Goal: Task Accomplishment & Management: Complete application form

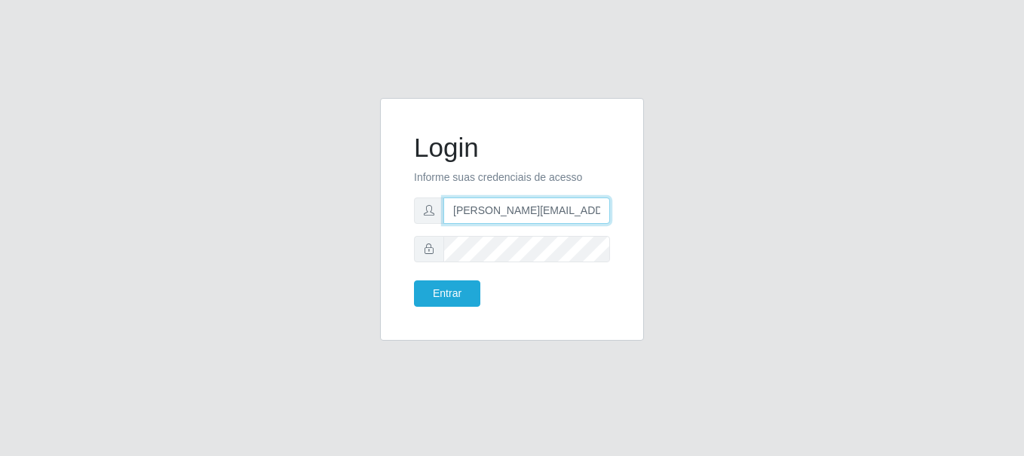
type input "[PERSON_NAME][EMAIL_ADDRESS][PERSON_NAME][DOMAIN_NAME]"
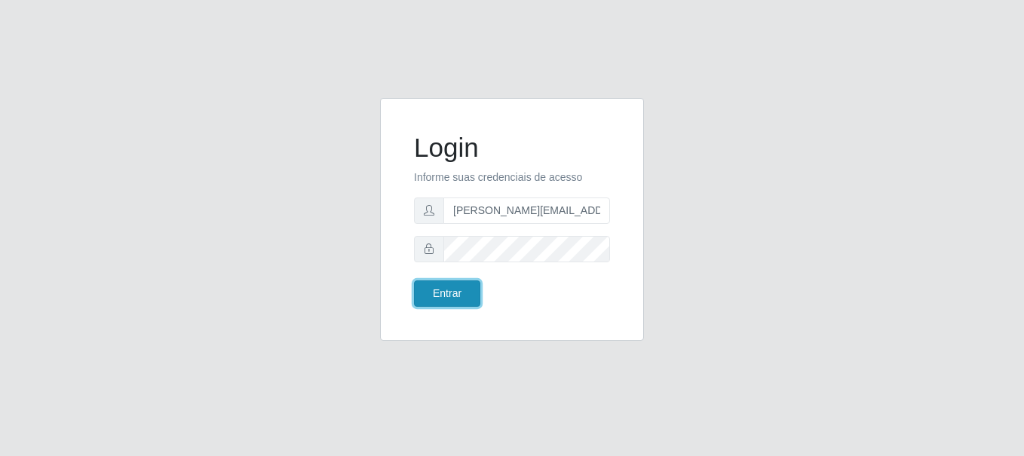
click at [446, 293] on button "Entrar" at bounding box center [447, 293] width 66 height 26
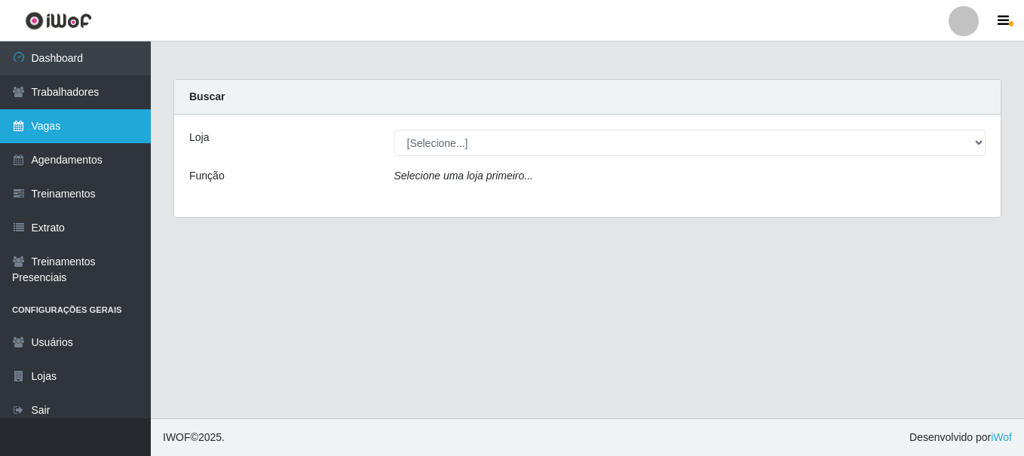
click at [75, 126] on link "Vagas" at bounding box center [75, 126] width 151 height 34
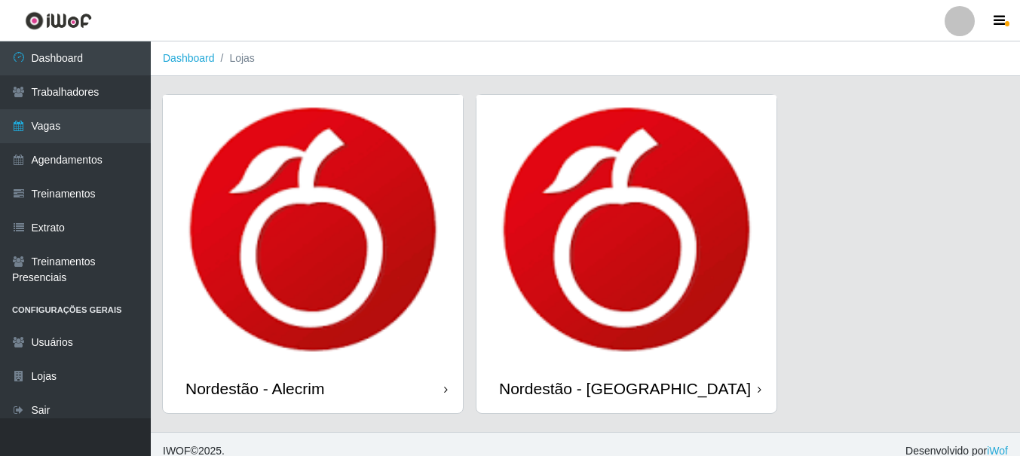
click at [258, 388] on div "Nordestão - Alecrim" at bounding box center [254, 388] width 139 height 19
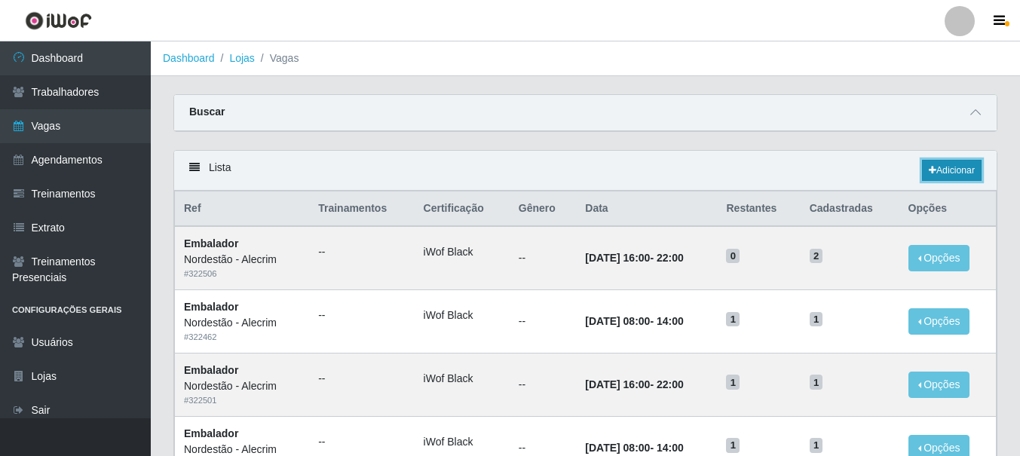
click at [950, 171] on link "Adicionar" at bounding box center [952, 170] width 60 height 21
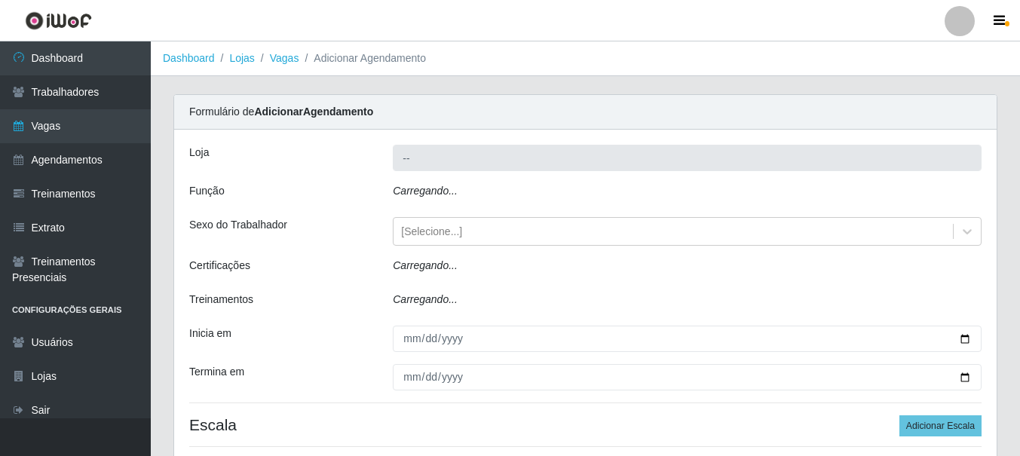
type input "Nordestão - Alecrim"
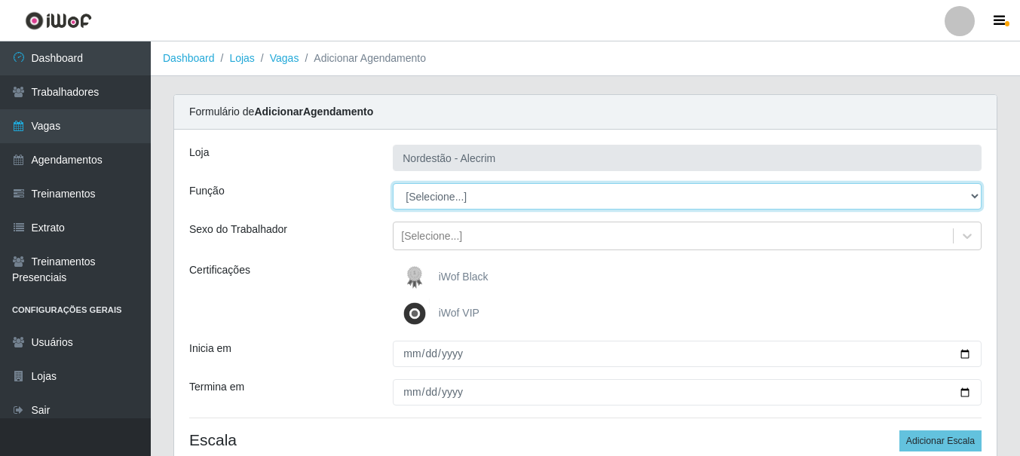
select select "1"
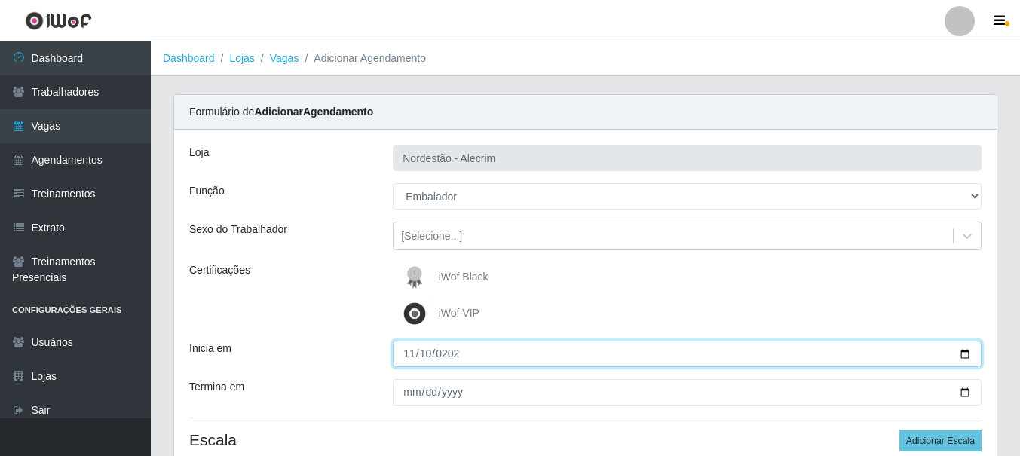
type input "[DATE]"
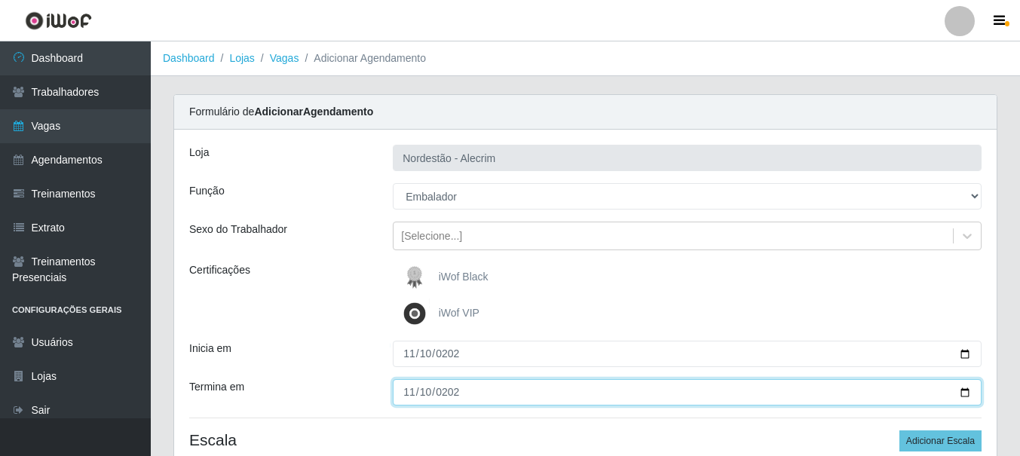
type input "[DATE]"
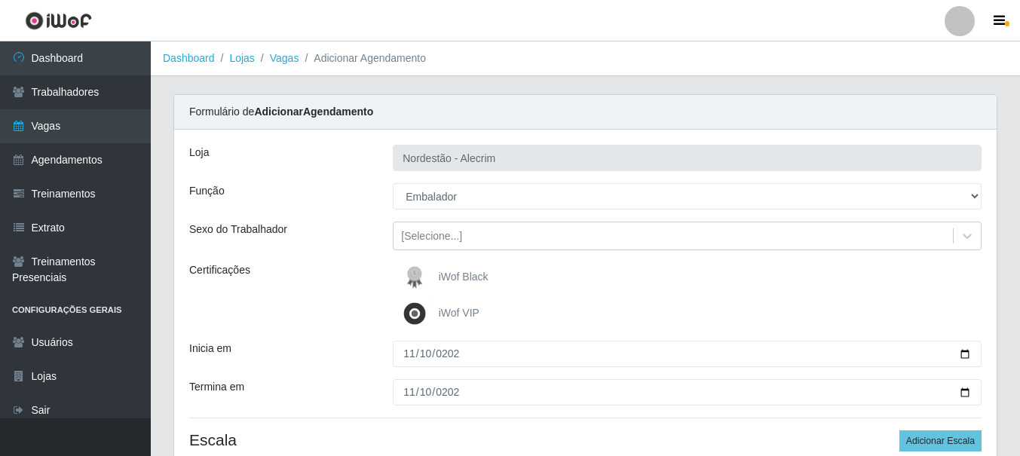
click at [687, 277] on div "iWof Black" at bounding box center [687, 277] width 589 height 30
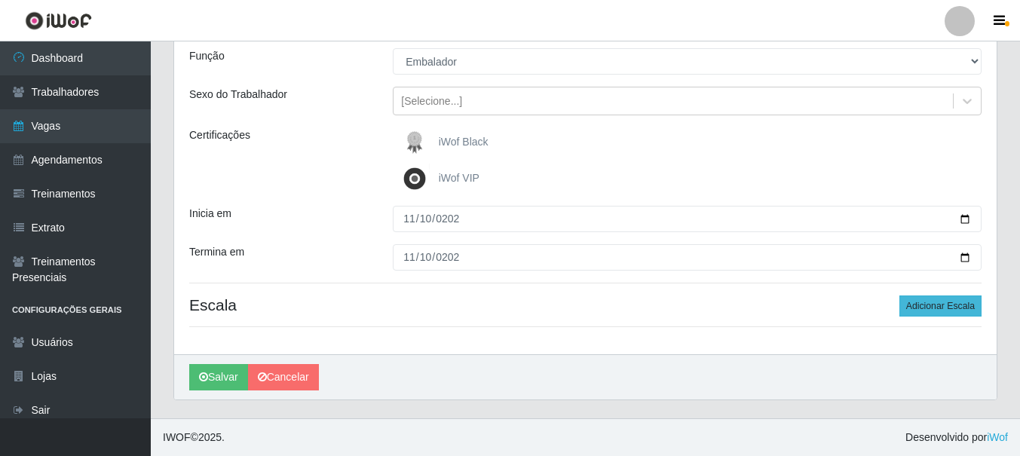
click at [941, 306] on button "Adicionar Escala" at bounding box center [940, 305] width 82 height 21
select select "1"
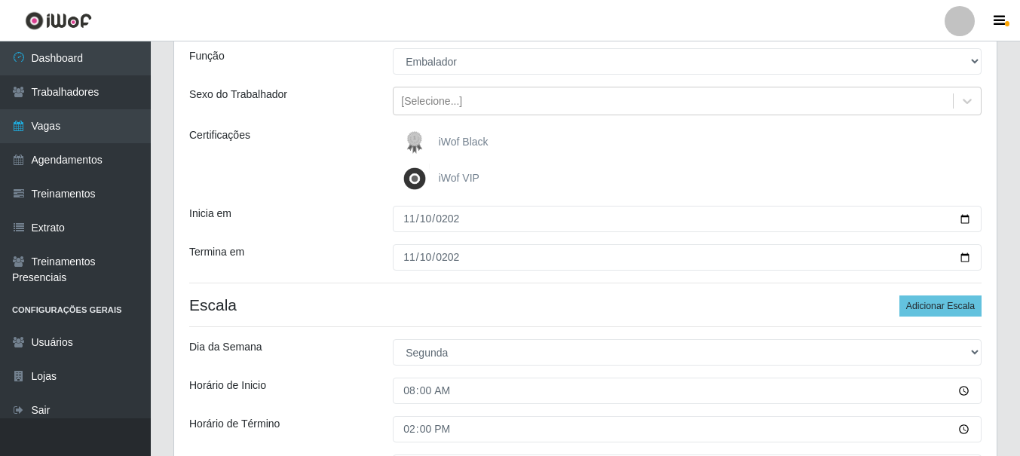
scroll to position [302, 0]
